Goal: Communication & Community: Answer question/provide support

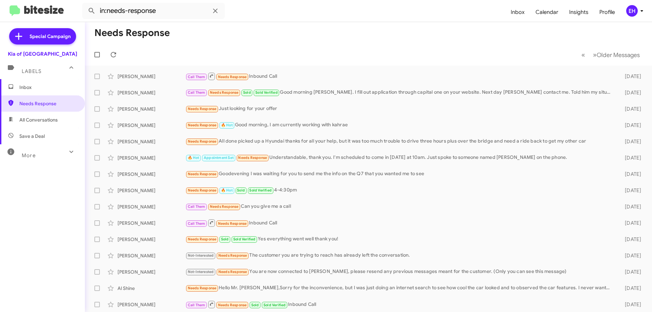
click at [50, 121] on span "All Conversations" at bounding box center [38, 119] width 38 height 7
type input "in:all-conversations"
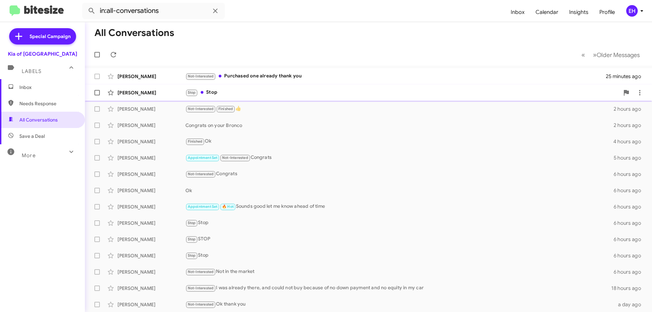
click at [233, 92] on div "Stop Stop" at bounding box center [402, 93] width 434 height 8
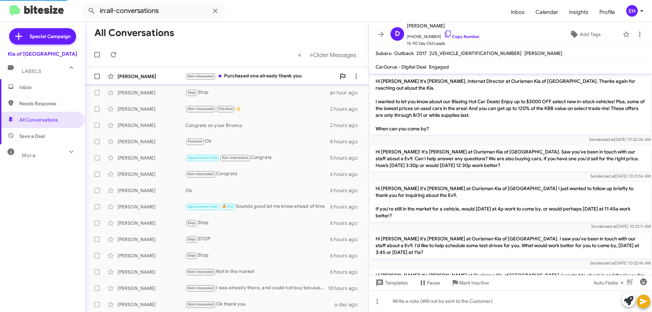
scroll to position [783, 0]
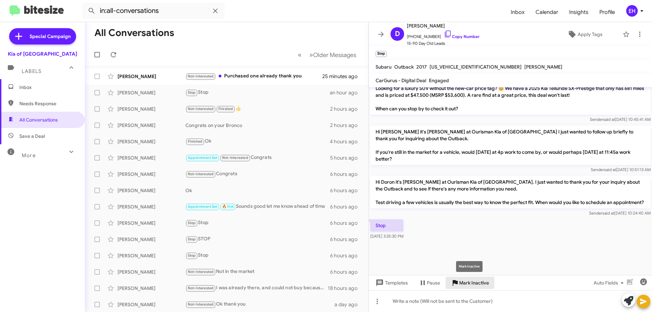
click at [474, 283] on span "Mark Inactive" at bounding box center [474, 283] width 30 height 12
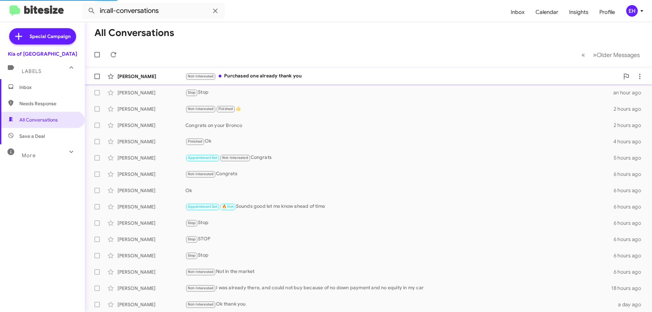
click at [260, 74] on div "Not-Interested Purchased one already thank you" at bounding box center [402, 76] width 434 height 8
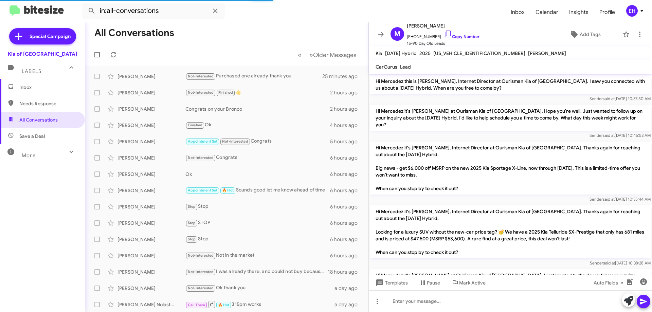
scroll to position [84, 0]
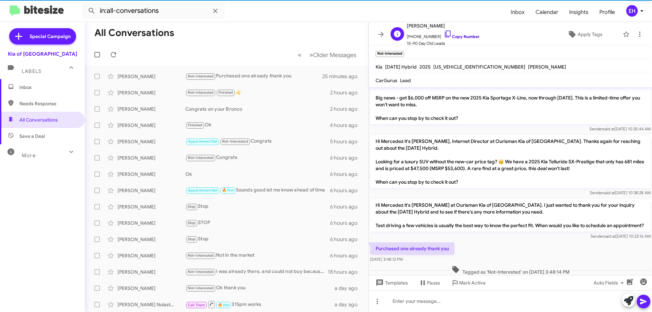
click at [460, 37] on link "Copy Number" at bounding box center [462, 36] width 36 height 5
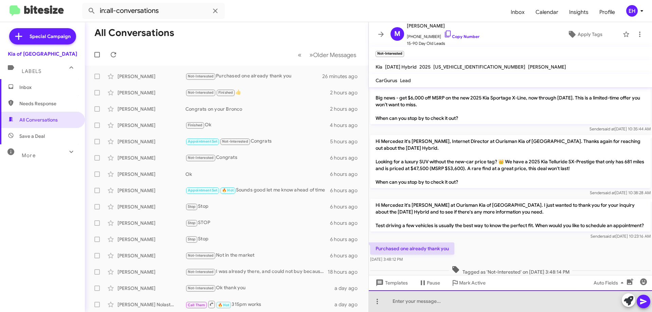
click at [485, 303] on div at bounding box center [510, 301] width 283 height 22
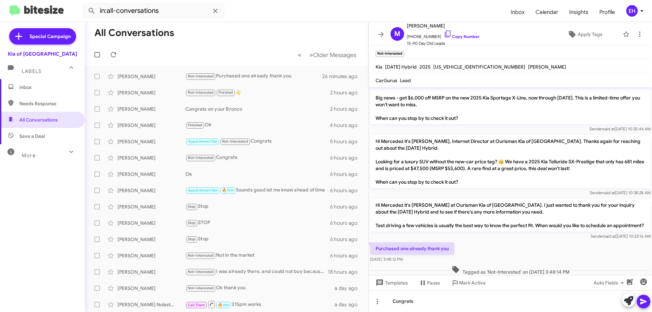
click at [639, 298] on icon at bounding box center [643, 301] width 8 height 8
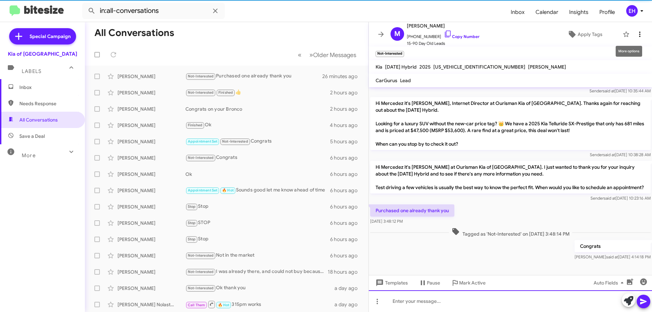
scroll to position [122, 0]
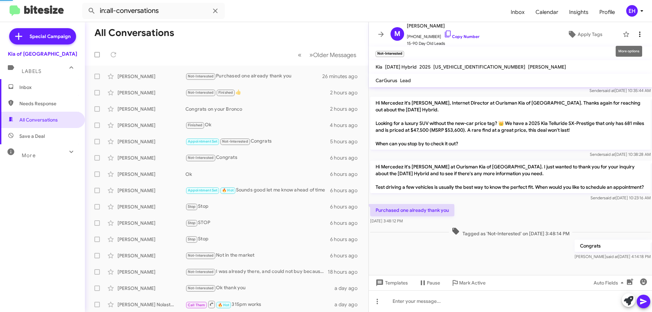
click at [635, 34] on icon at bounding box center [639, 34] width 8 height 8
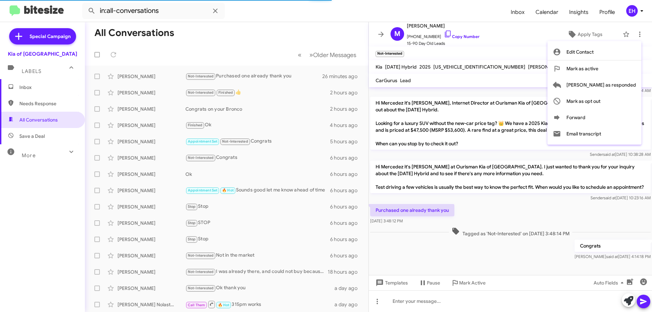
drag, startPoint x: 612, startPoint y: 89, endPoint x: 371, endPoint y: -11, distance: 260.7
click at [371, 0] on html "in:all-conversations Inbox Calendar Insights Profile EH Special Campaign Kia of…" at bounding box center [326, 156] width 652 height 312
